Goal: Information Seeking & Learning: Learn about a topic

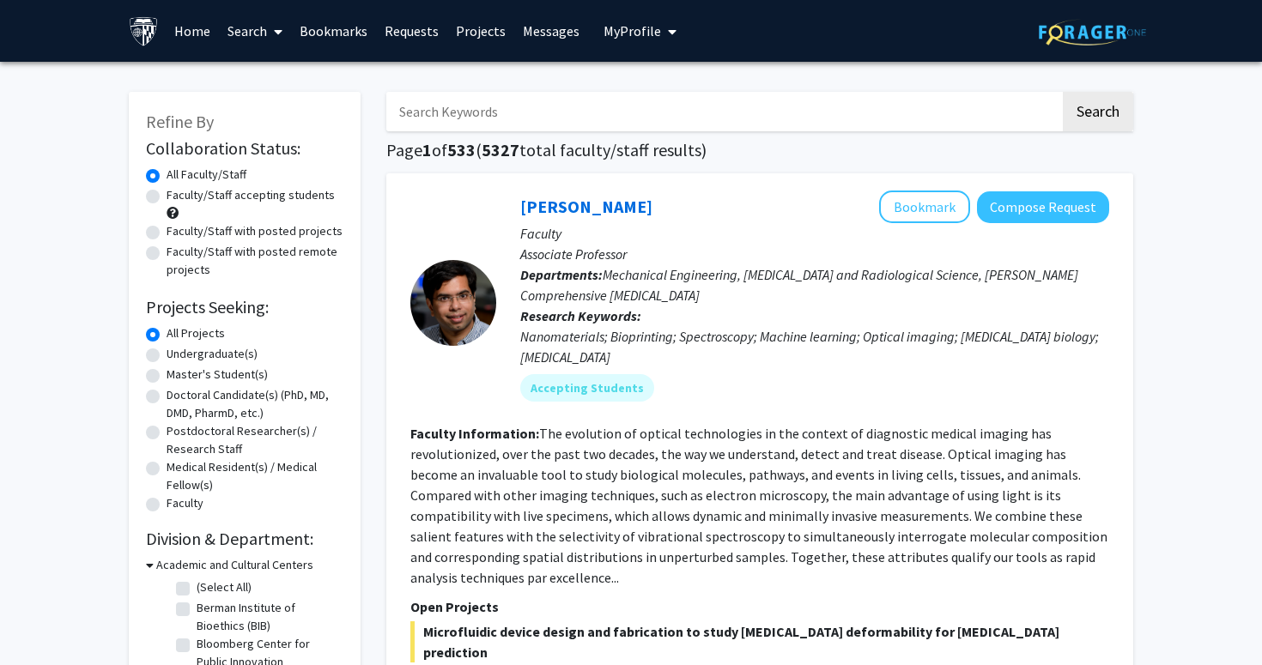
click at [301, 197] on label "Faculty/Staff accepting students" at bounding box center [251, 195] width 168 height 18
click at [178, 197] on input "Faculty/Staff accepting students" at bounding box center [172, 191] width 11 height 11
radio input "true"
click at [216, 359] on label "Undergraduate(s)" at bounding box center [212, 354] width 91 height 18
click at [178, 356] on input "Undergraduate(s)" at bounding box center [172, 350] width 11 height 11
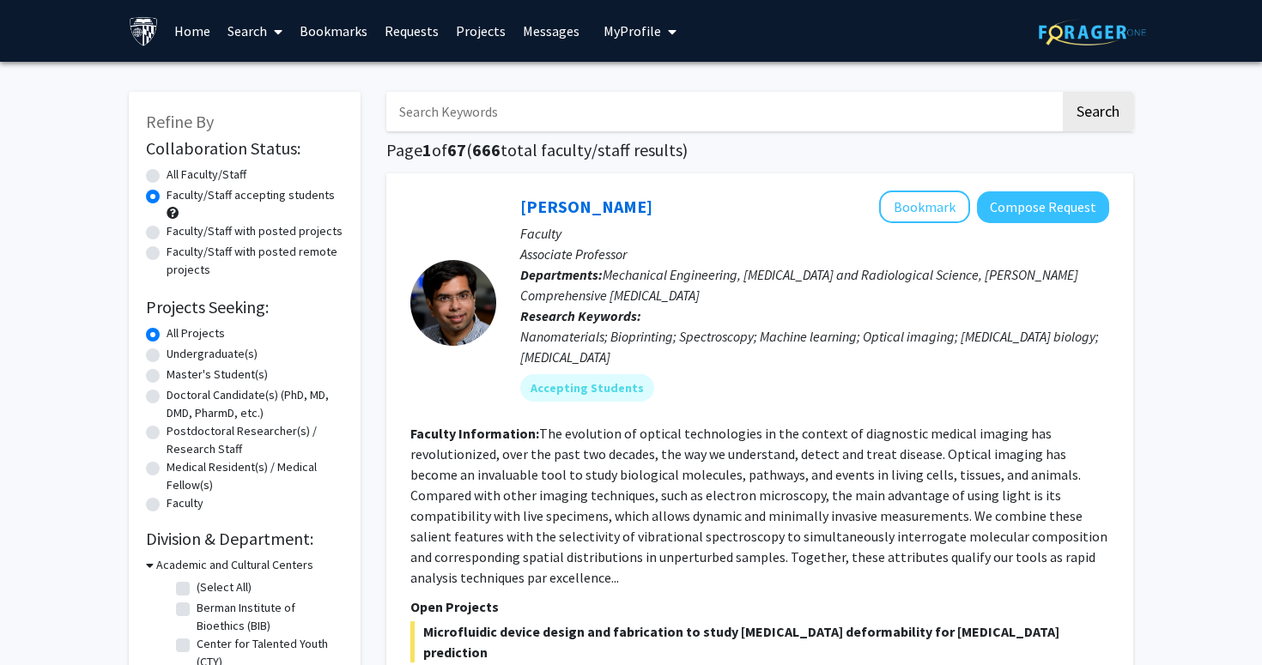
radio input "true"
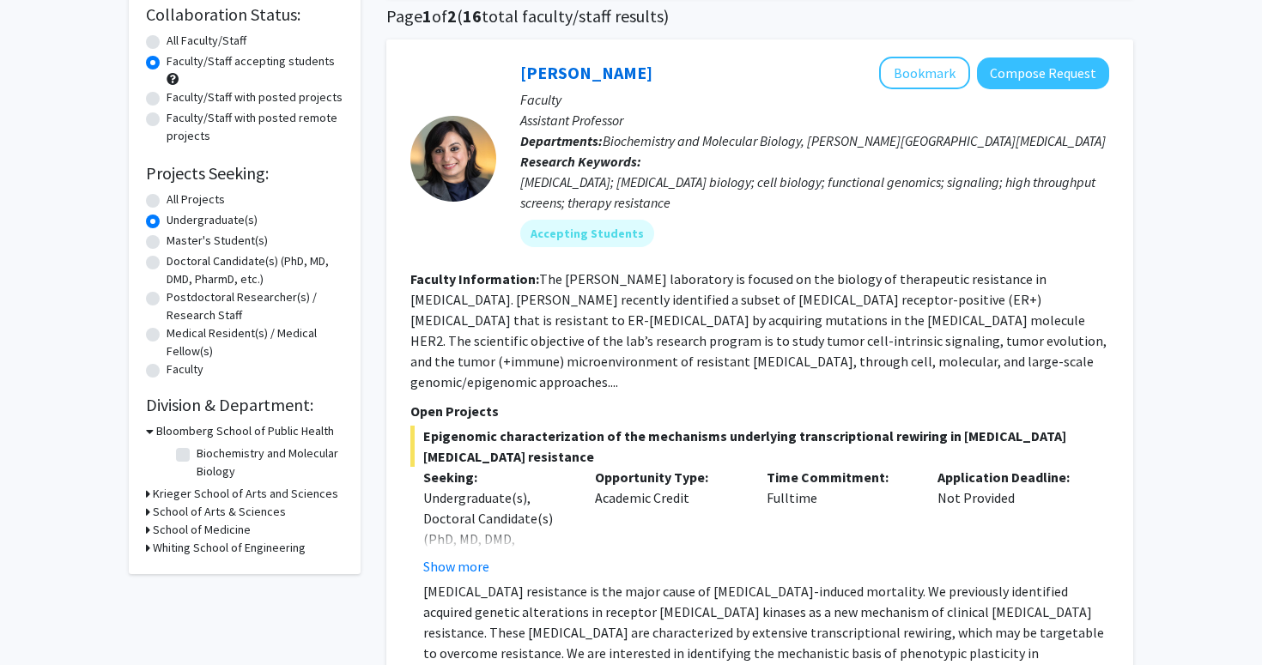
scroll to position [180, 0]
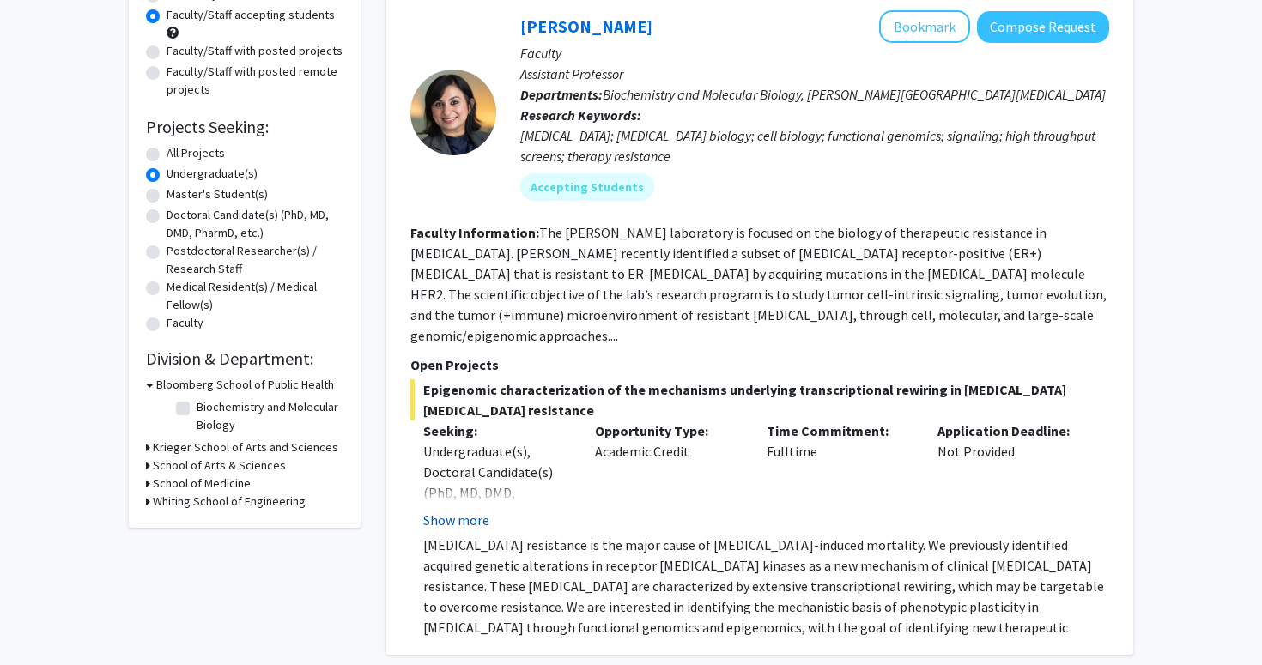
click at [467, 510] on button "Show more" at bounding box center [456, 520] width 66 height 21
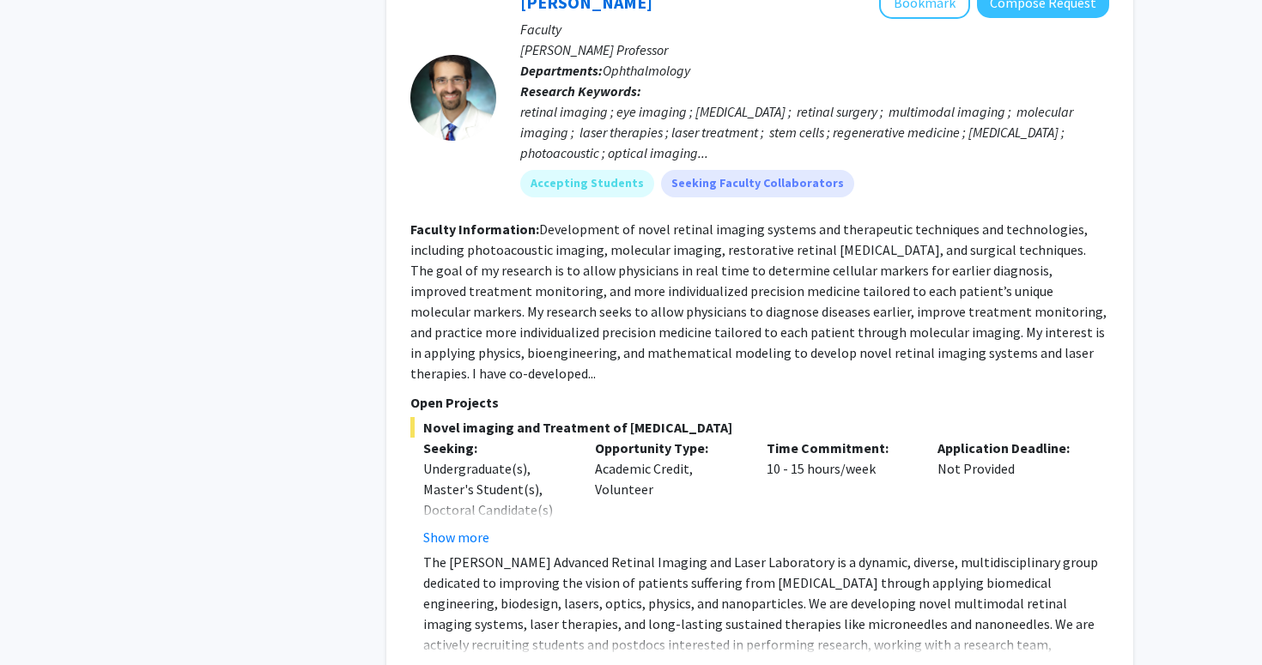
scroll to position [7658, 0]
click at [476, 663] on button "Show more" at bounding box center [456, 673] width 66 height 21
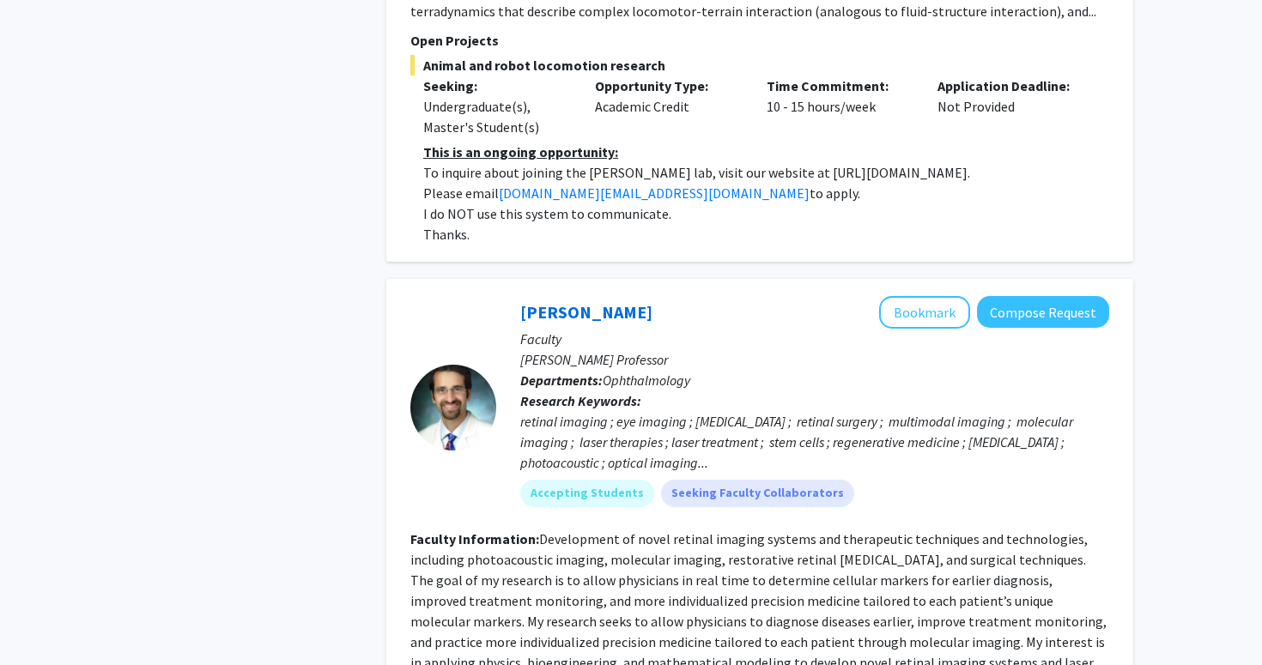
scroll to position [7174, 0]
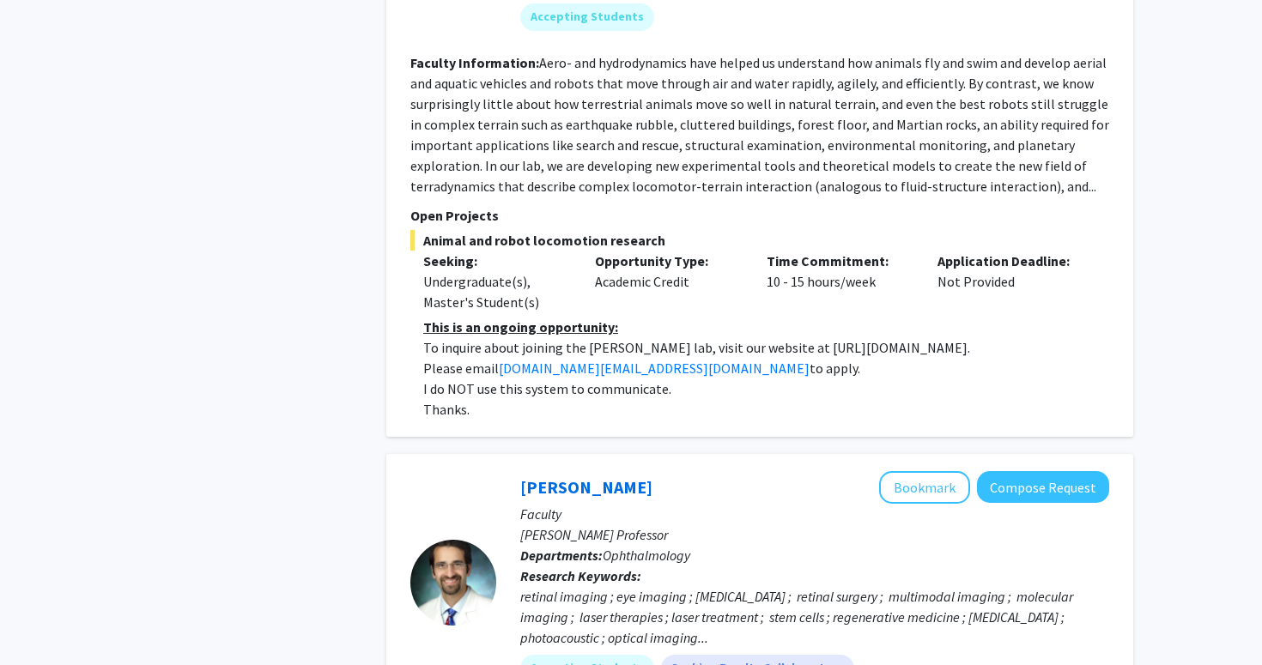
click at [925, 471] on button "Bookmark" at bounding box center [924, 487] width 91 height 33
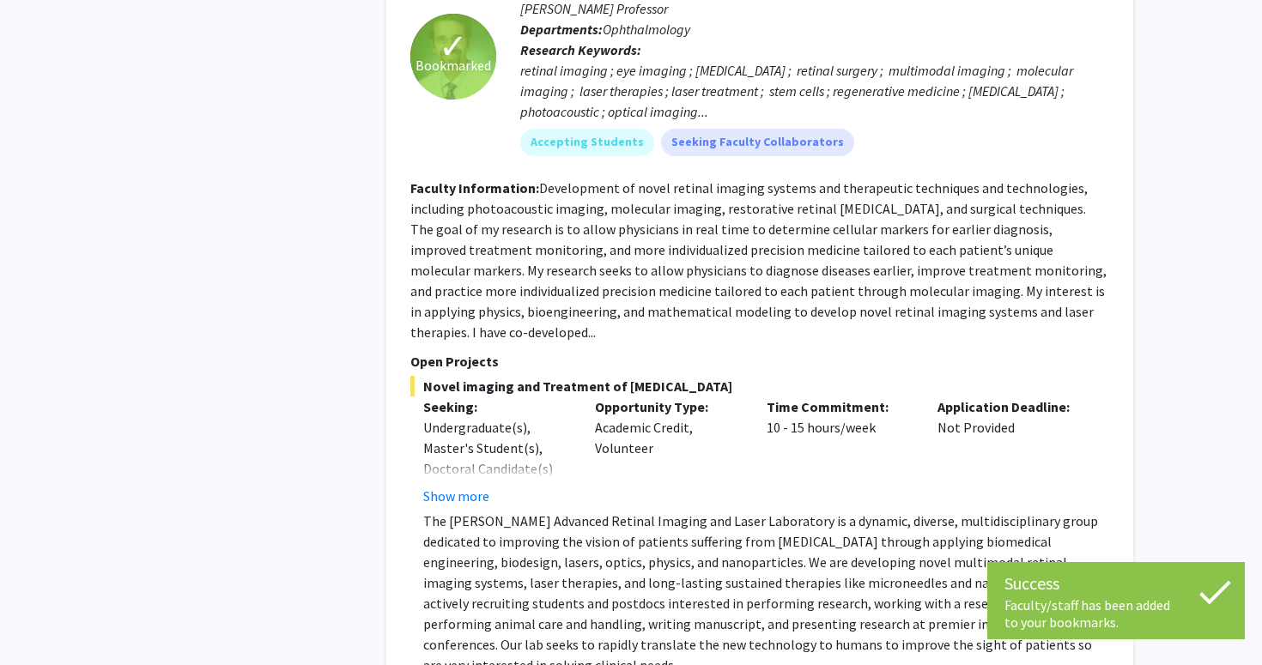
scroll to position [7699, 0]
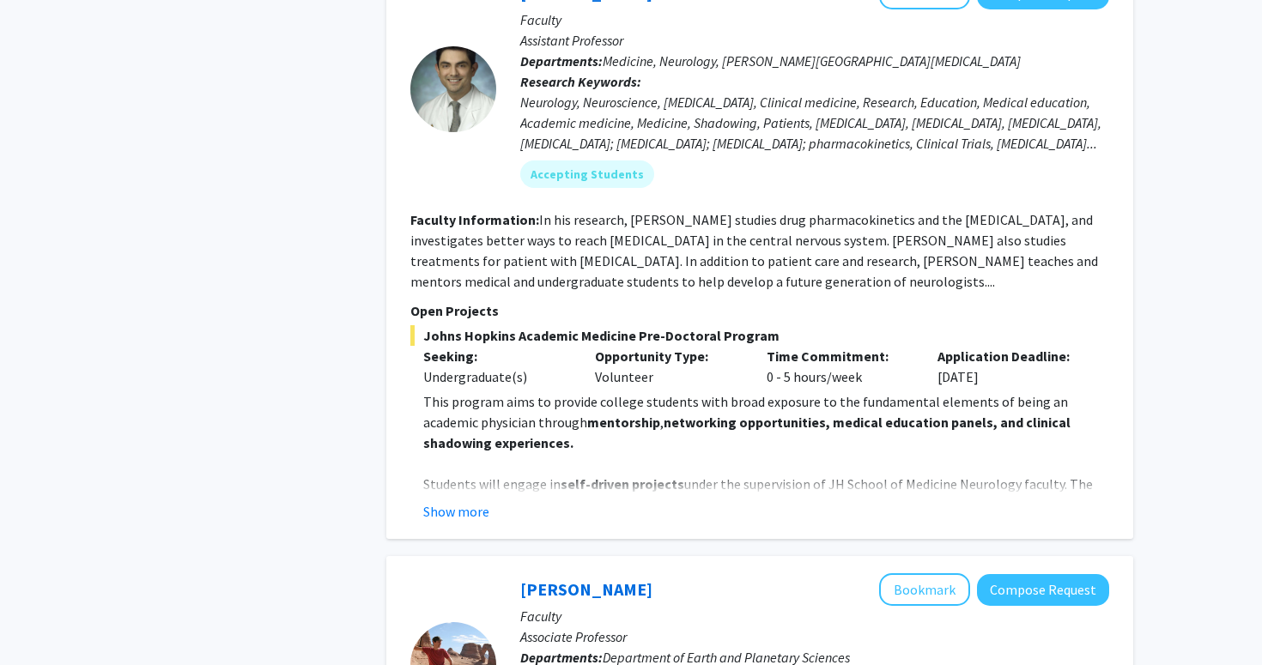
scroll to position [928, 0]
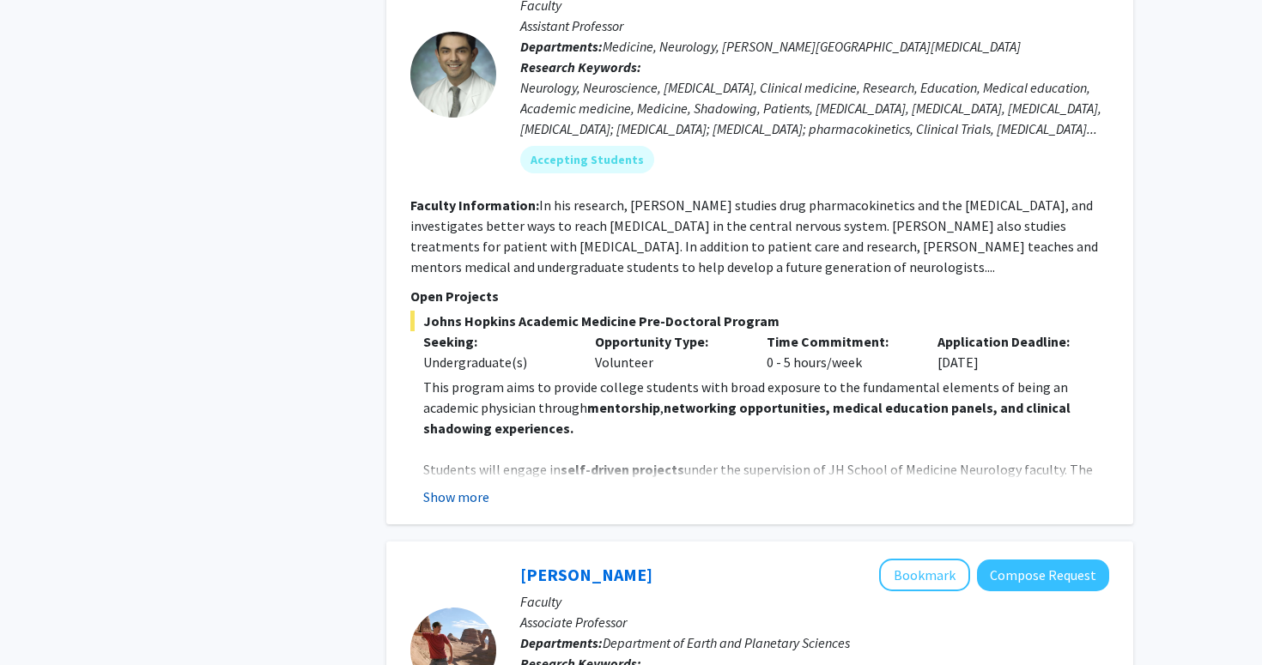
click at [454, 505] on button "Show more" at bounding box center [456, 497] width 66 height 21
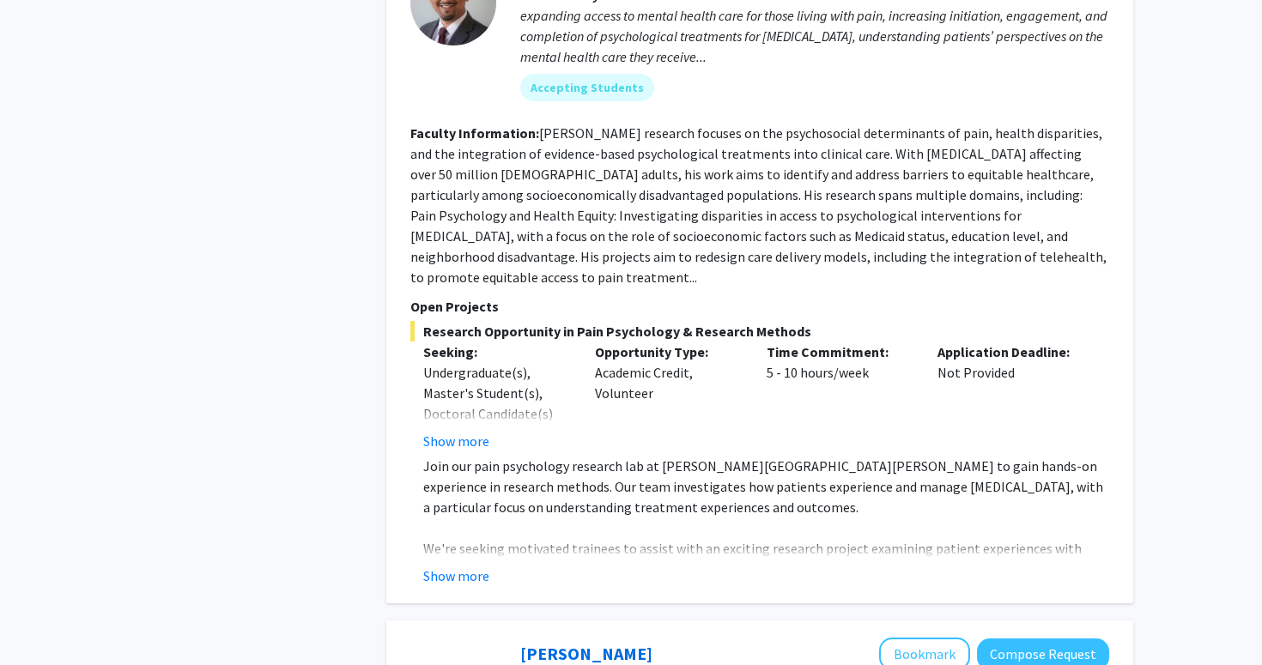
scroll to position [2959, 0]
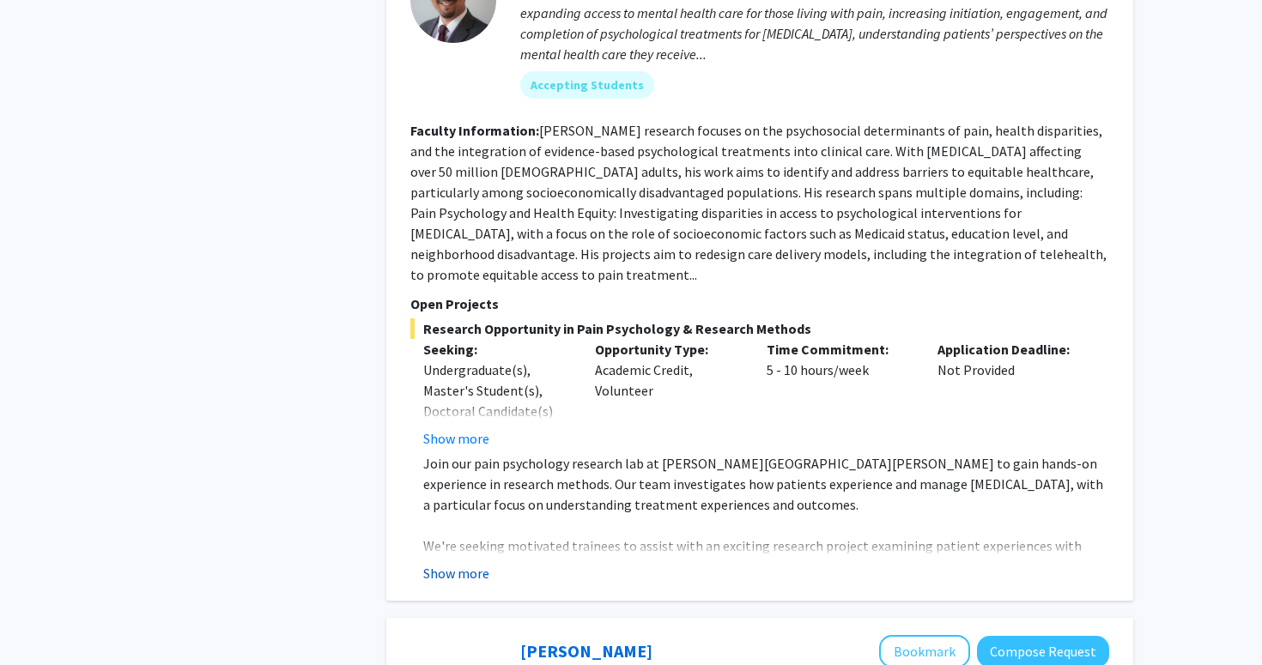
click at [452, 563] on button "Show more" at bounding box center [456, 573] width 66 height 21
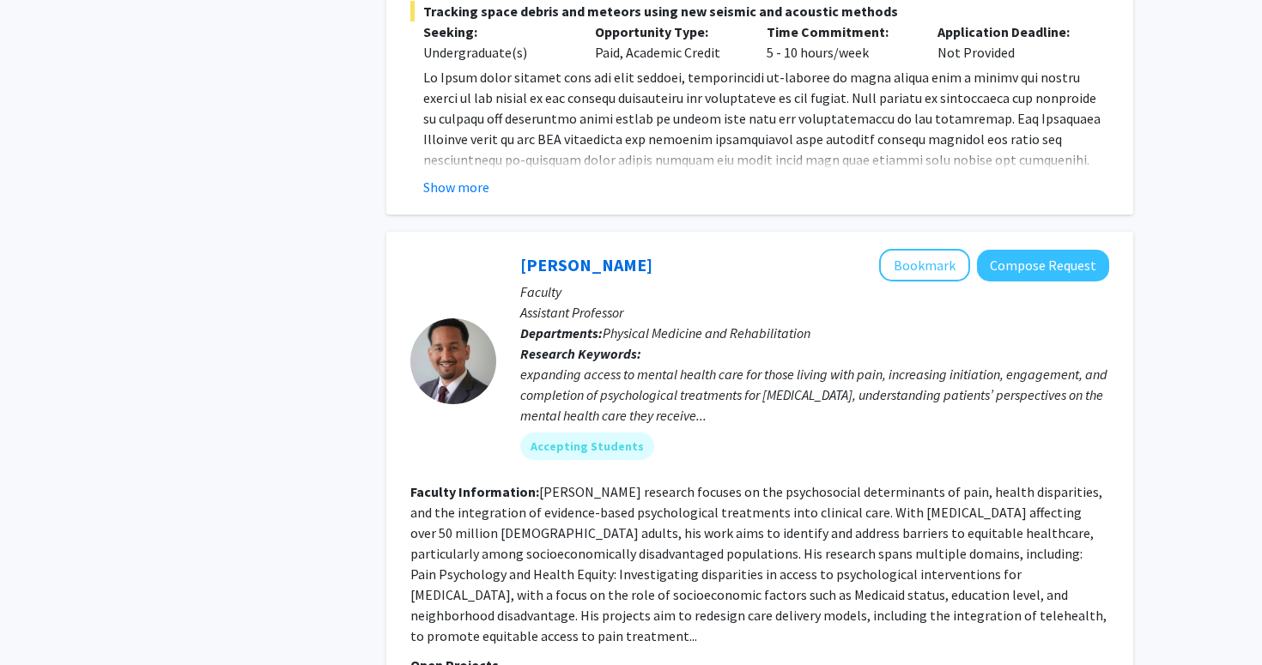
scroll to position [2586, 0]
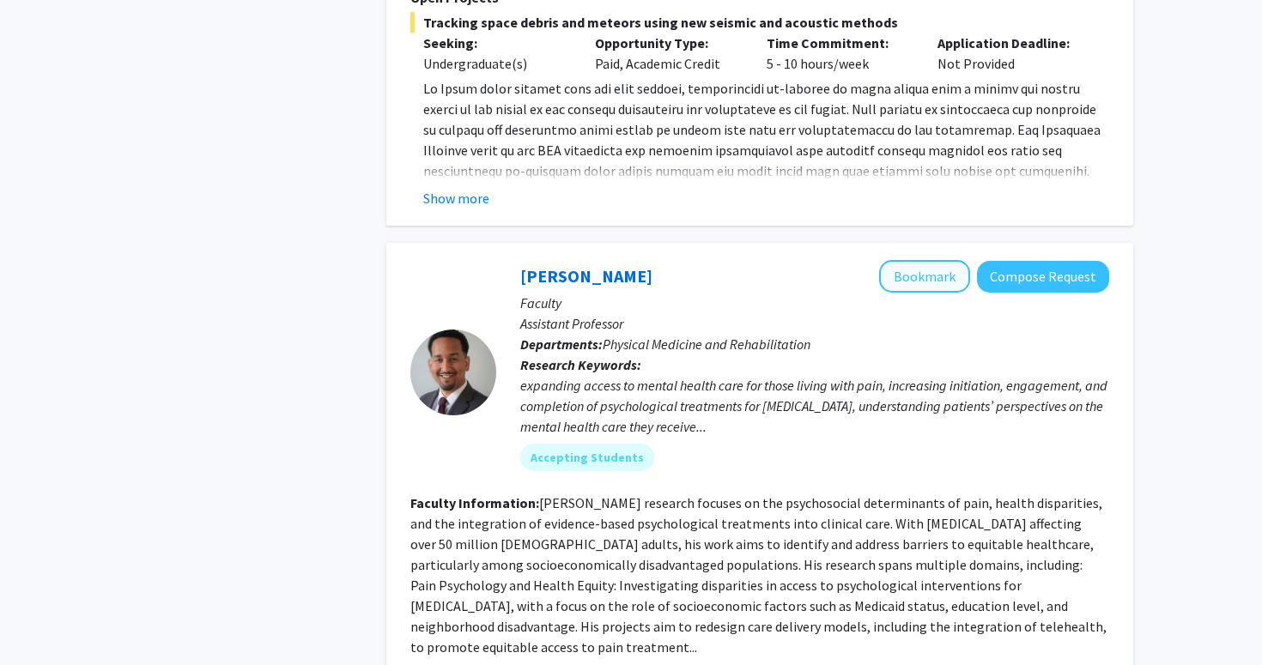
click at [911, 260] on button "Bookmark" at bounding box center [924, 276] width 91 height 33
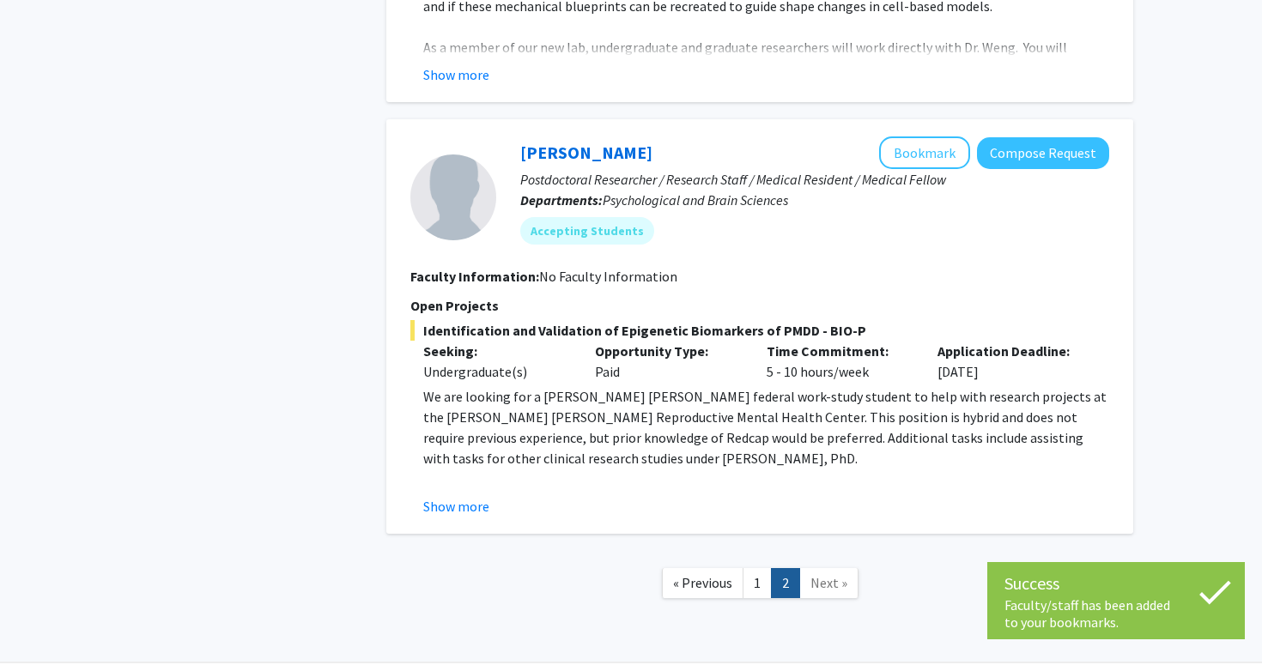
scroll to position [4424, 0]
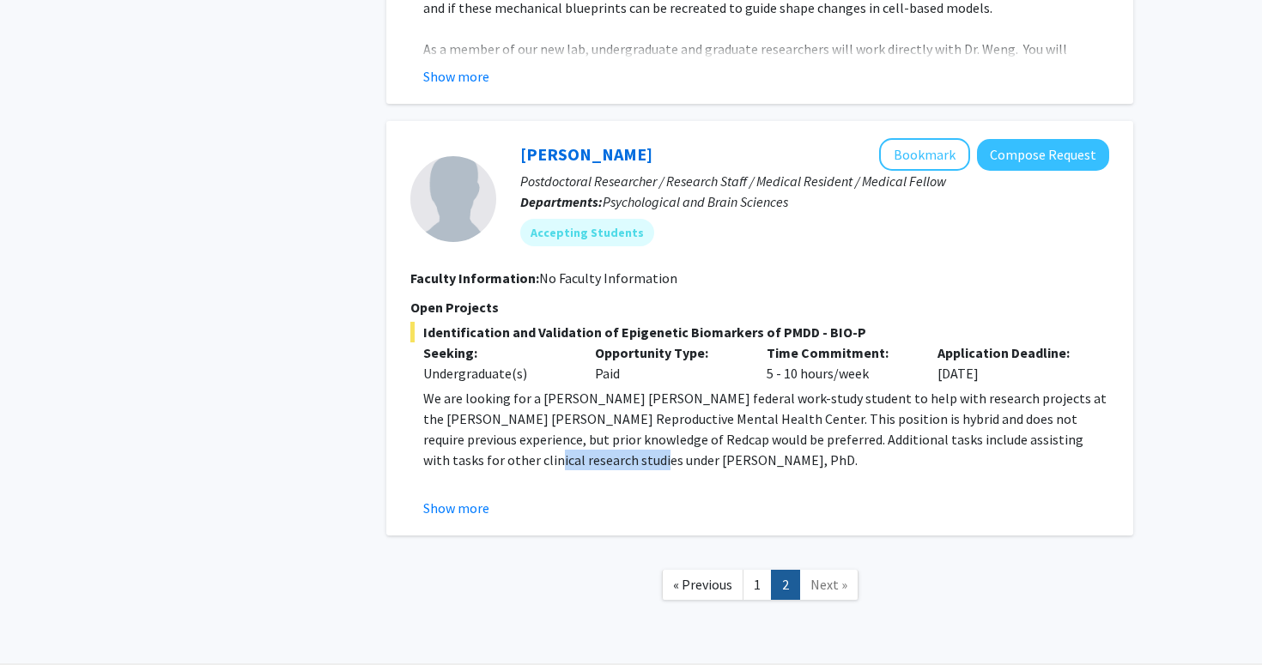
drag, startPoint x: 461, startPoint y: 405, endPoint x: 572, endPoint y: 393, distance: 111.4
click at [572, 393] on p "We are looking for a [PERSON_NAME] [PERSON_NAME] federal work-study student to …" at bounding box center [766, 429] width 686 height 82
click at [694, 388] on p "We are looking for a [PERSON_NAME] [PERSON_NAME] federal work-study student to …" at bounding box center [766, 429] width 686 height 82
